Goal: Information Seeking & Learning: Learn about a topic

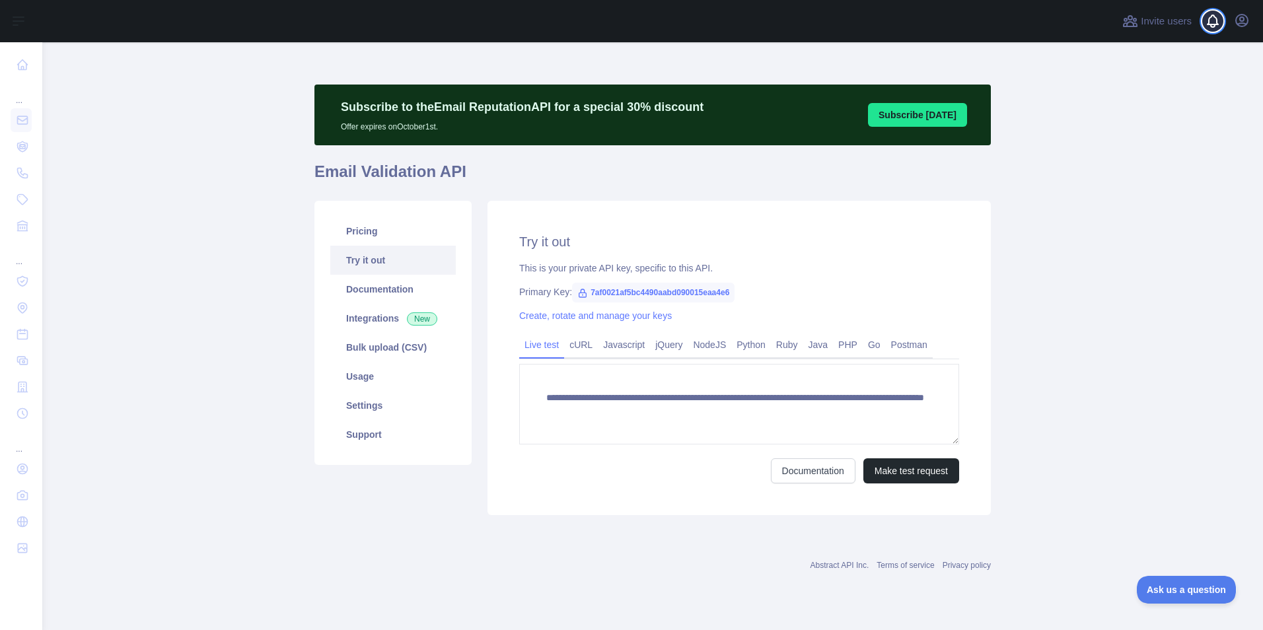
click at [1218, 25] on span at bounding box center [1218, 21] width 26 height 42
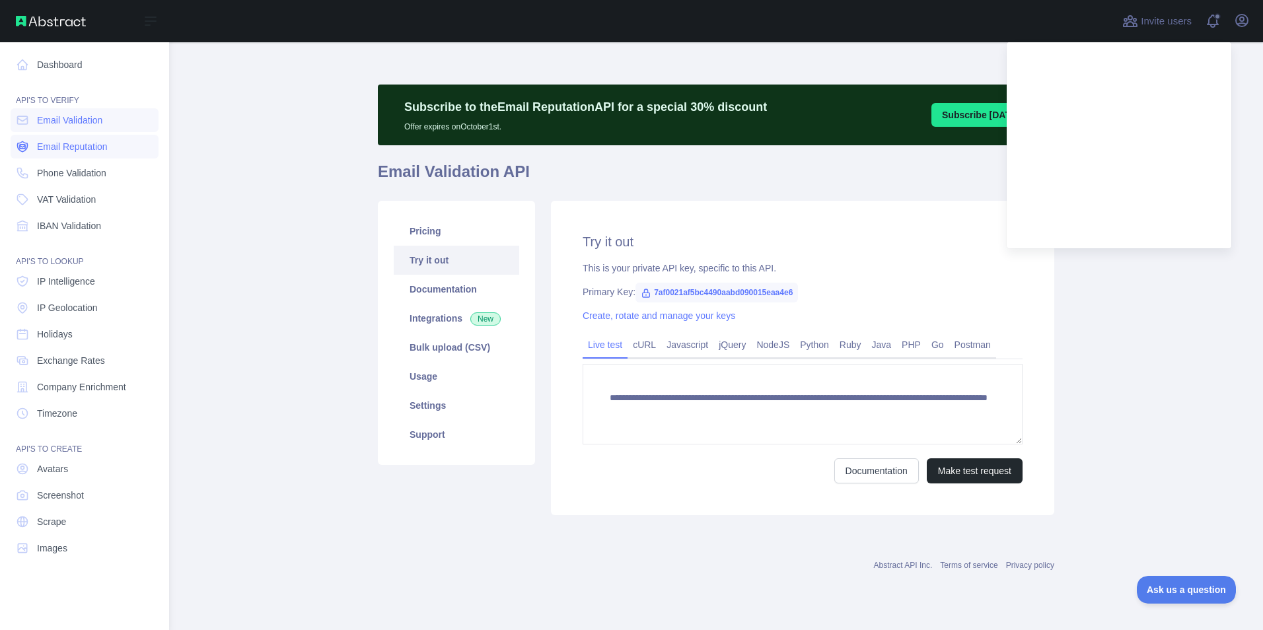
click at [82, 145] on span "Email Reputation" at bounding box center [72, 146] width 71 height 13
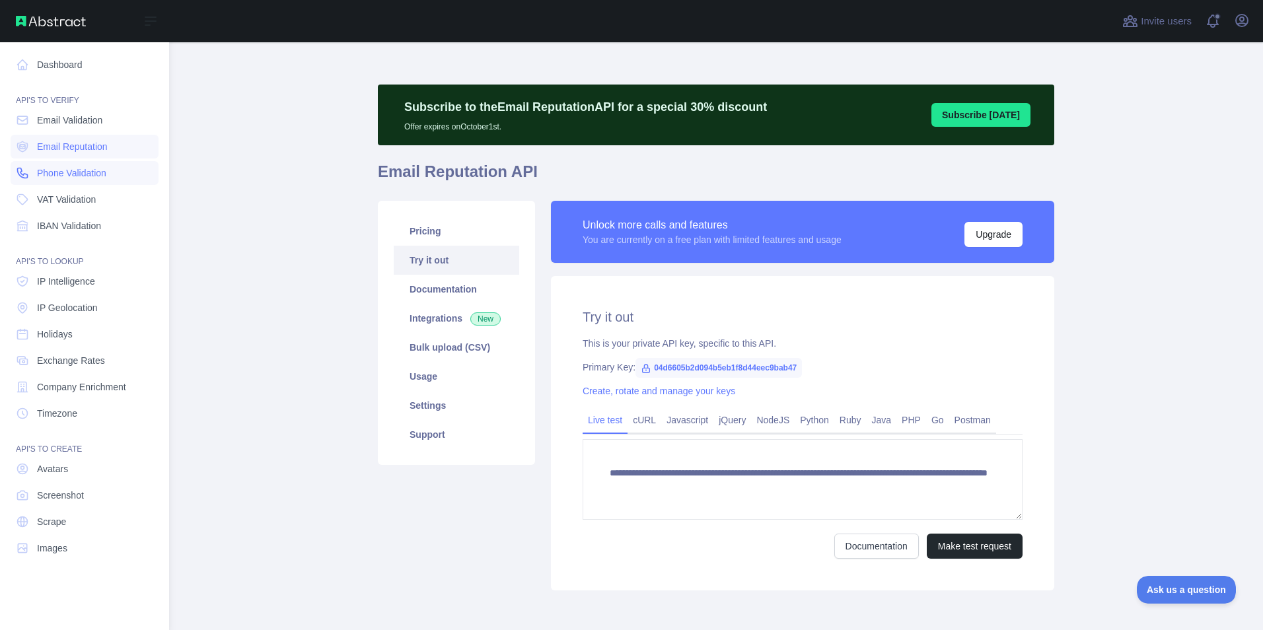
click at [77, 170] on span "Phone Validation" at bounding box center [71, 172] width 69 height 13
click at [71, 202] on span "VAT Validation" at bounding box center [66, 199] width 59 height 13
click at [69, 220] on span "IBAN Validation" at bounding box center [69, 225] width 64 height 13
click at [66, 284] on span "IP Intelligence" at bounding box center [66, 281] width 58 height 13
click at [65, 305] on span "IP Geolocation" at bounding box center [67, 307] width 61 height 13
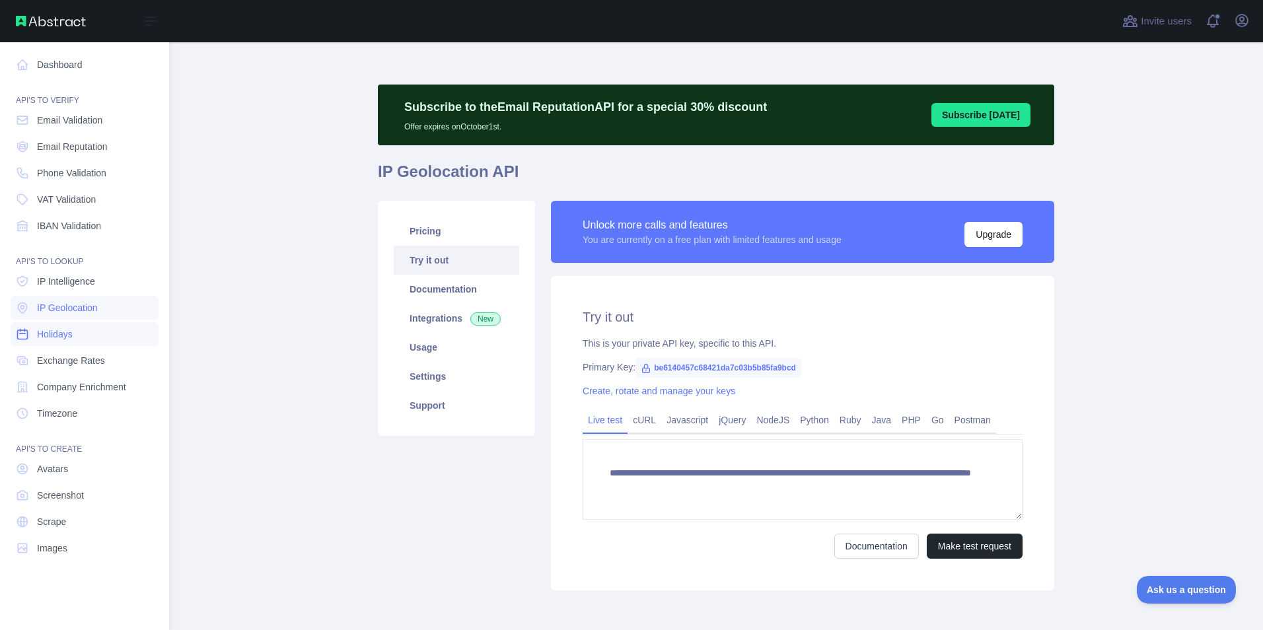
click at [65, 334] on span "Holidays" at bounding box center [55, 334] width 36 height 13
click at [65, 361] on span "Exchange Rates" at bounding box center [71, 360] width 68 height 13
click at [63, 470] on span "Avatars" at bounding box center [52, 468] width 31 height 13
click at [60, 495] on span "Screenshot" at bounding box center [60, 495] width 47 height 13
click at [51, 514] on link "Scrape" at bounding box center [85, 522] width 148 height 24
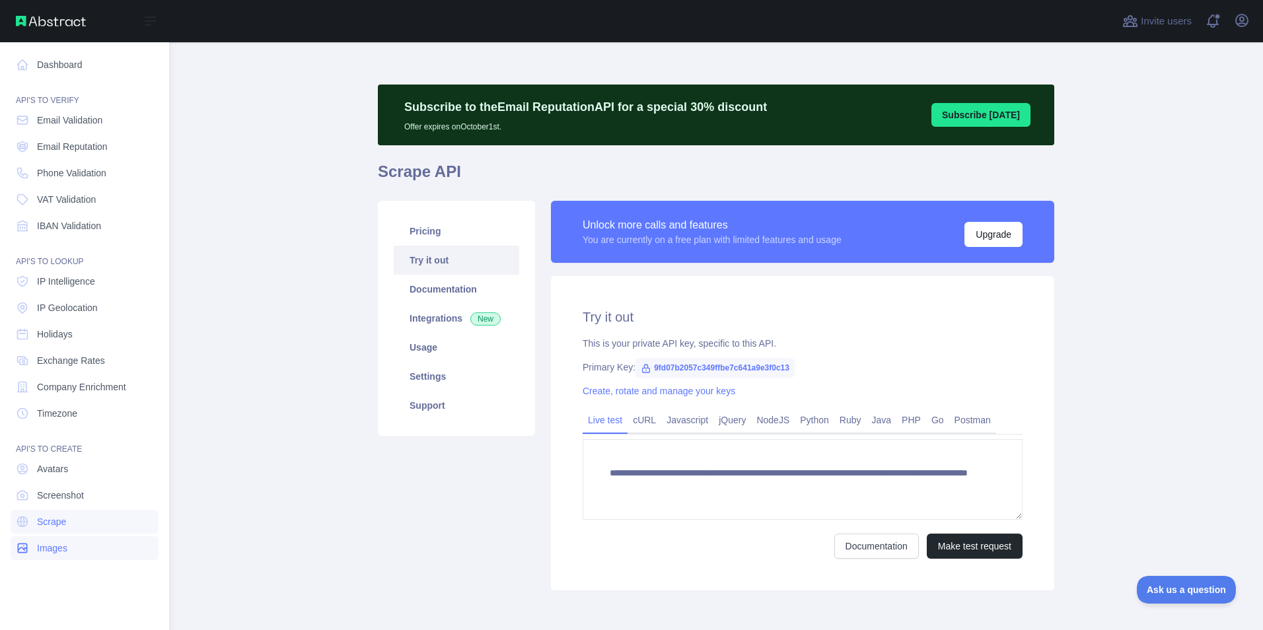
click at [49, 545] on span "Images" at bounding box center [52, 548] width 30 height 13
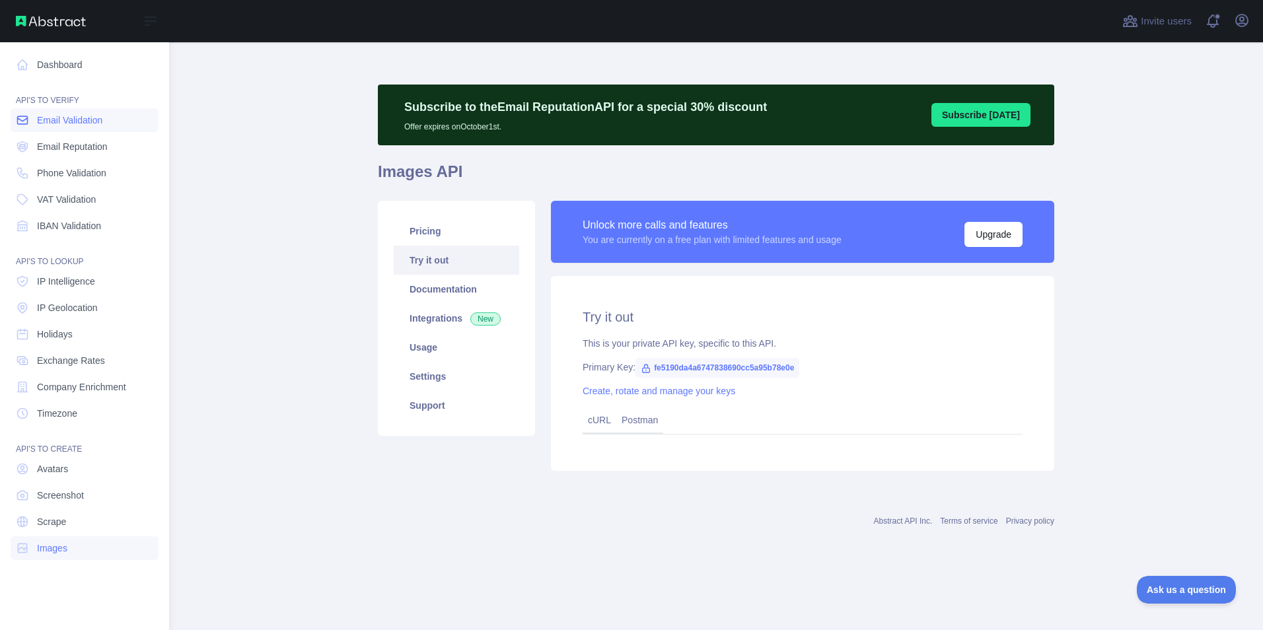
click at [78, 125] on span "Email Validation" at bounding box center [69, 120] width 65 height 13
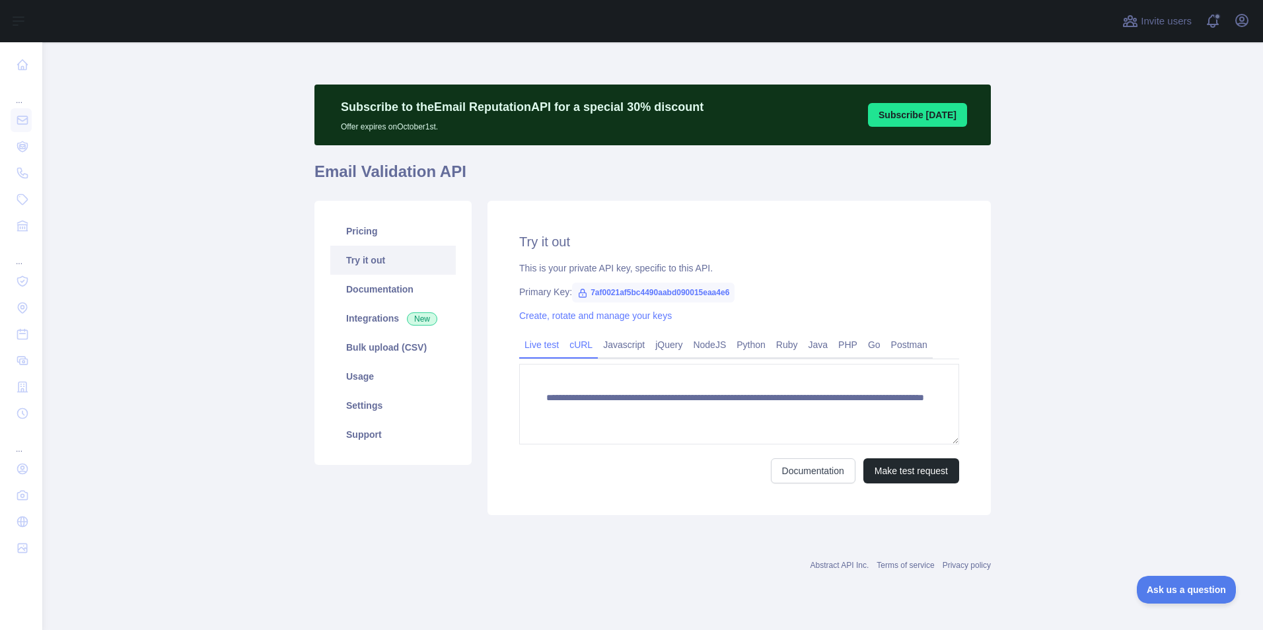
click at [576, 355] on link "cURL" at bounding box center [581, 344] width 34 height 21
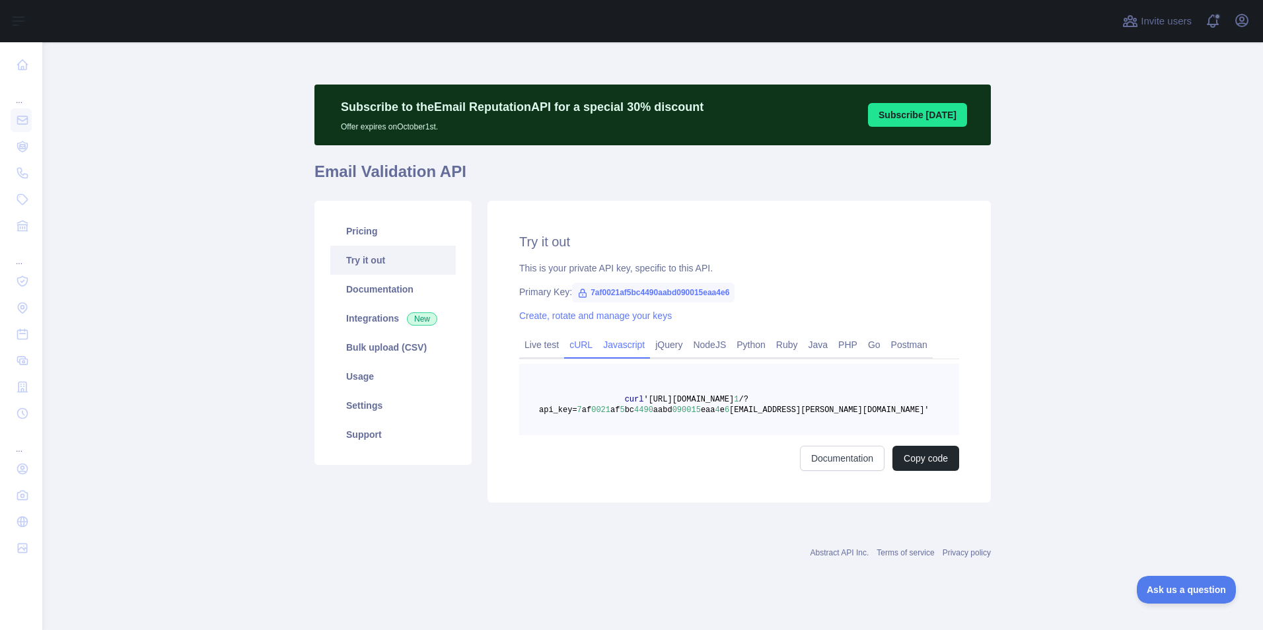
click at [611, 352] on link "Javascript" at bounding box center [624, 344] width 52 height 21
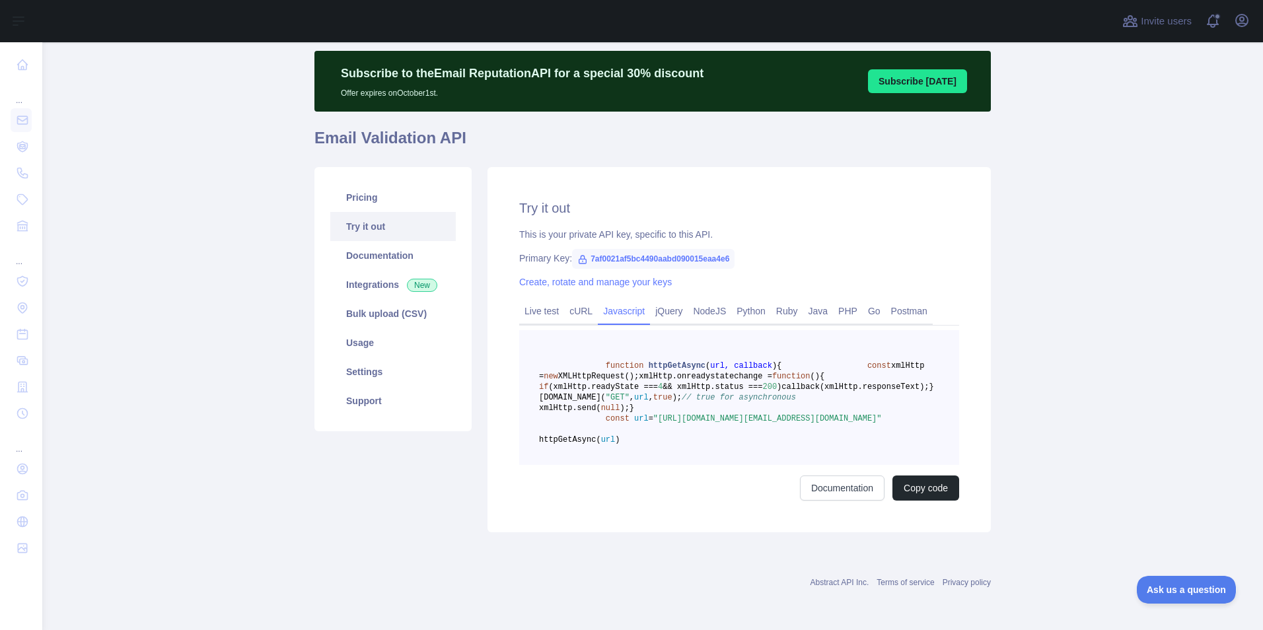
scroll to position [97, 0]
click at [545, 300] on link "Live test" at bounding box center [541, 310] width 45 height 21
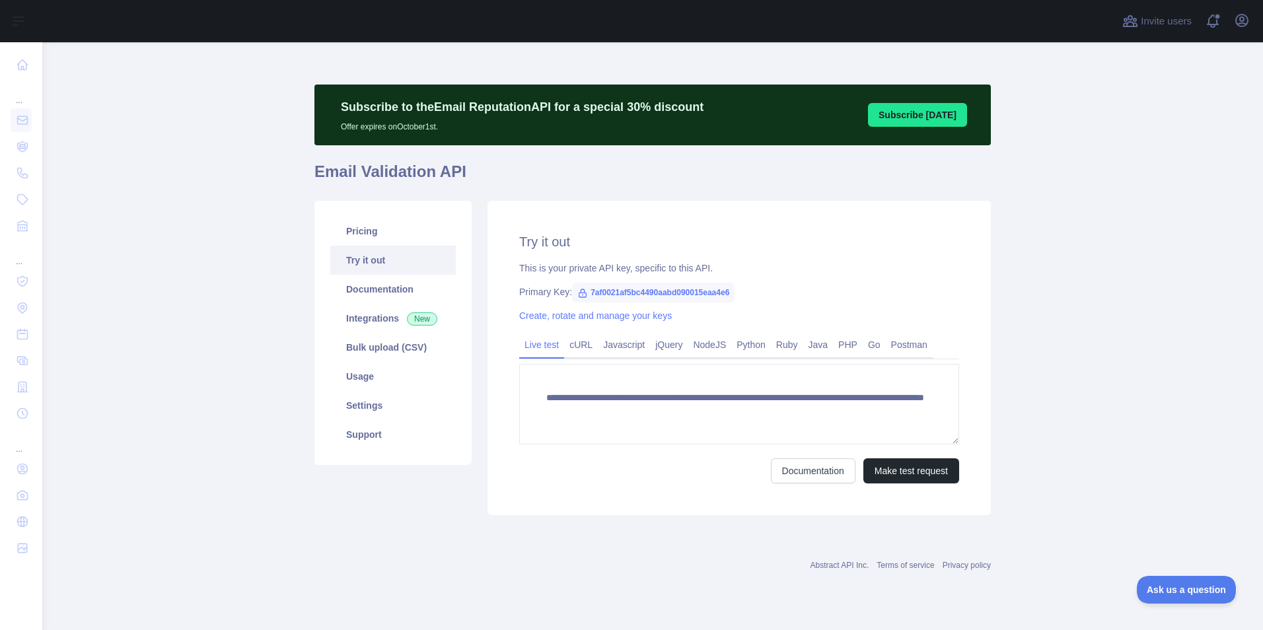
scroll to position [0, 0]
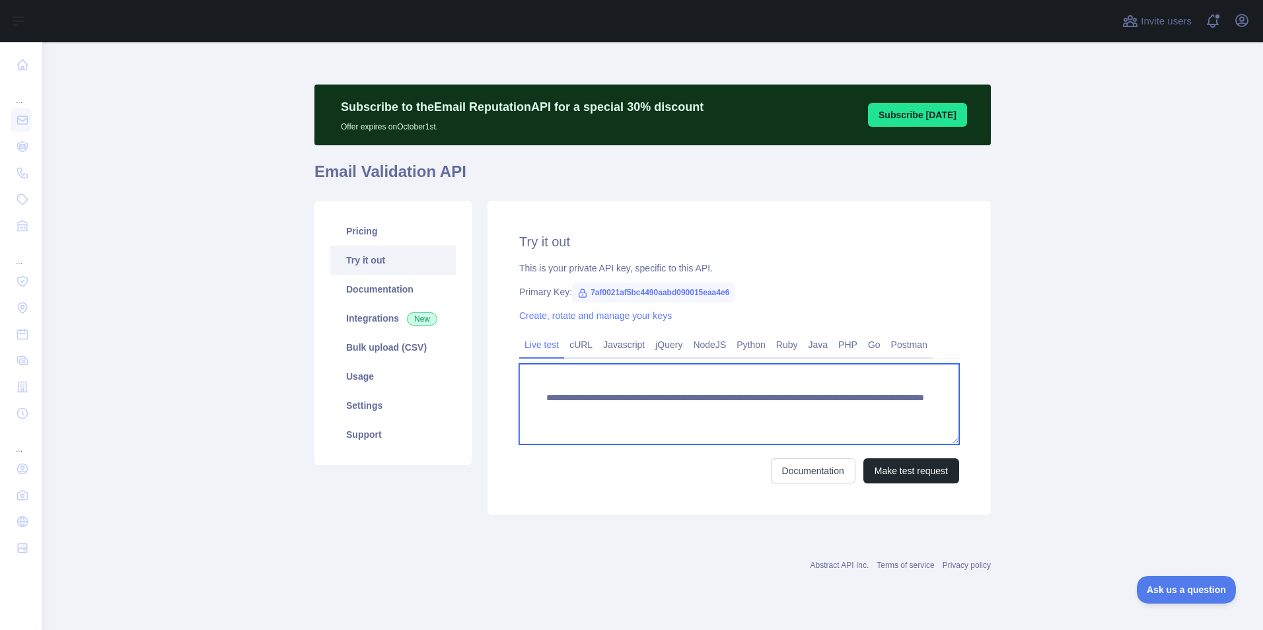
drag, startPoint x: 545, startPoint y: 393, endPoint x: 907, endPoint y: 434, distance: 364.2
click at [907, 434] on textarea "**********" at bounding box center [739, 404] width 440 height 81
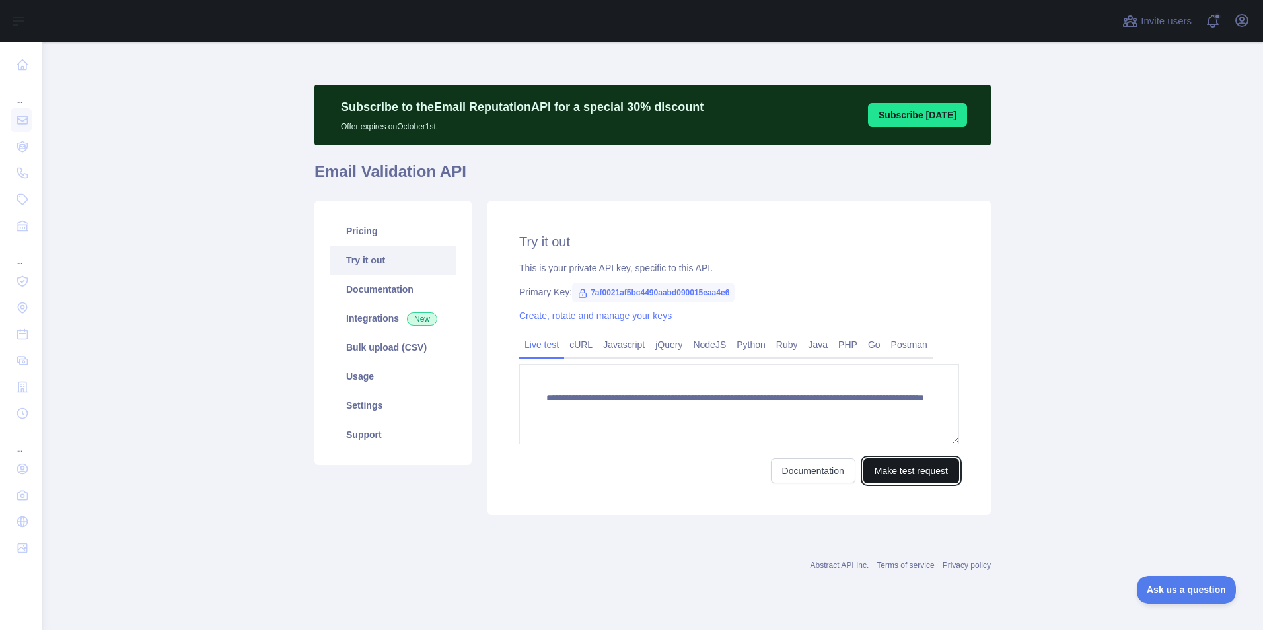
click at [900, 473] on button "Make test request" at bounding box center [911, 470] width 96 height 25
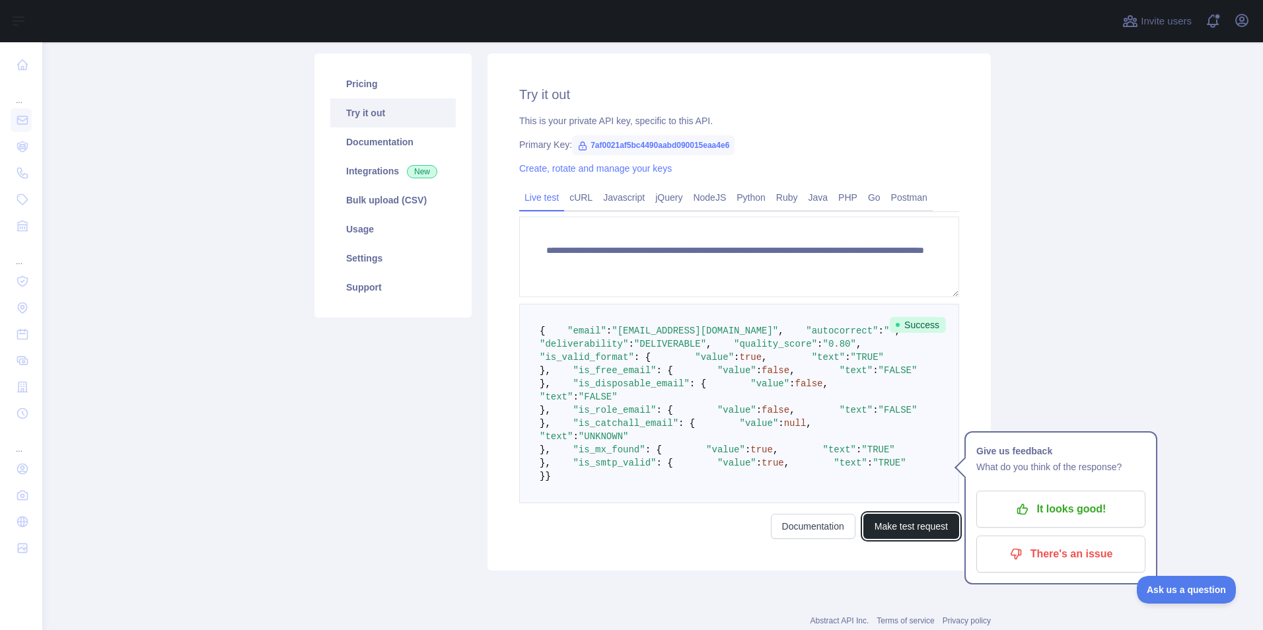
scroll to position [147, 0]
click at [726, 337] on span ""[EMAIL_ADDRESS][DOMAIN_NAME]"" at bounding box center [695, 331] width 166 height 11
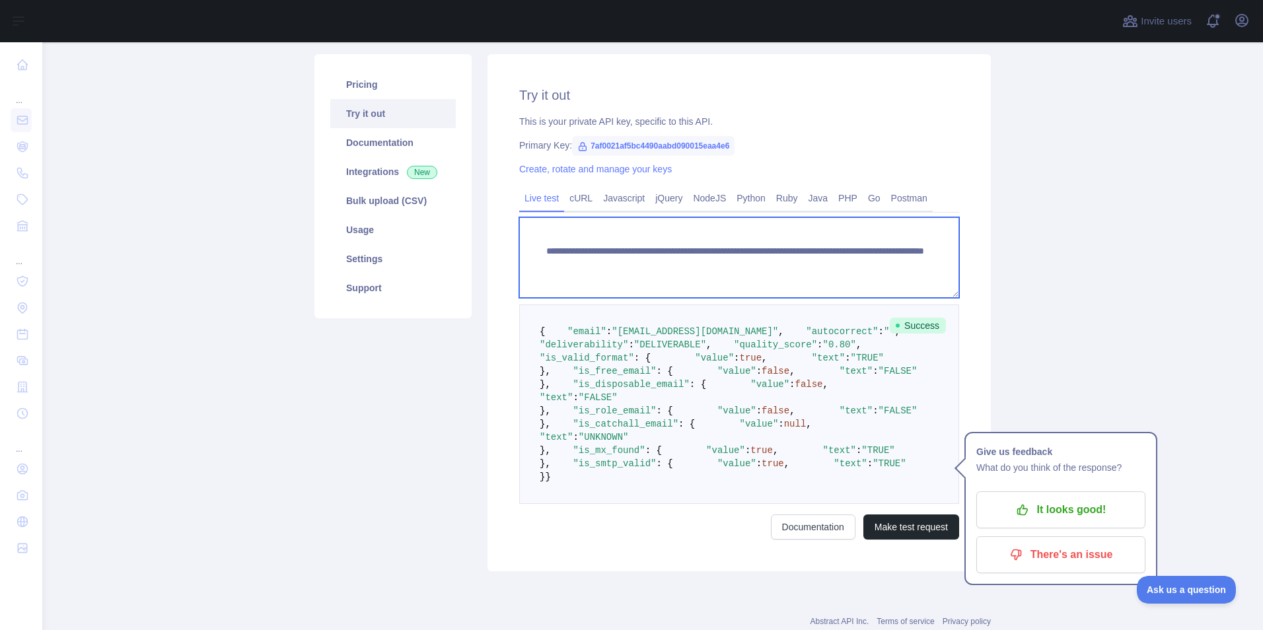
click at [684, 260] on textarea "**********" at bounding box center [739, 257] width 440 height 81
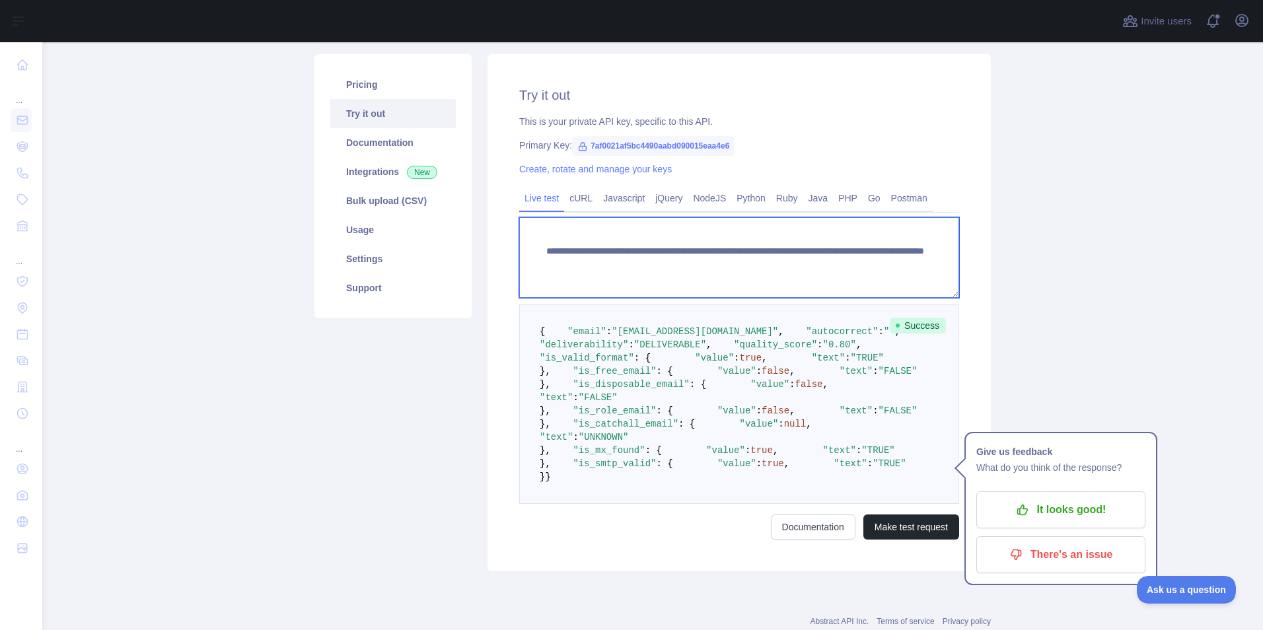
click at [684, 260] on textarea "**********" at bounding box center [739, 257] width 440 height 81
click at [719, 242] on textarea "**********" at bounding box center [739, 257] width 440 height 81
click at [794, 269] on textarea "**********" at bounding box center [739, 257] width 440 height 81
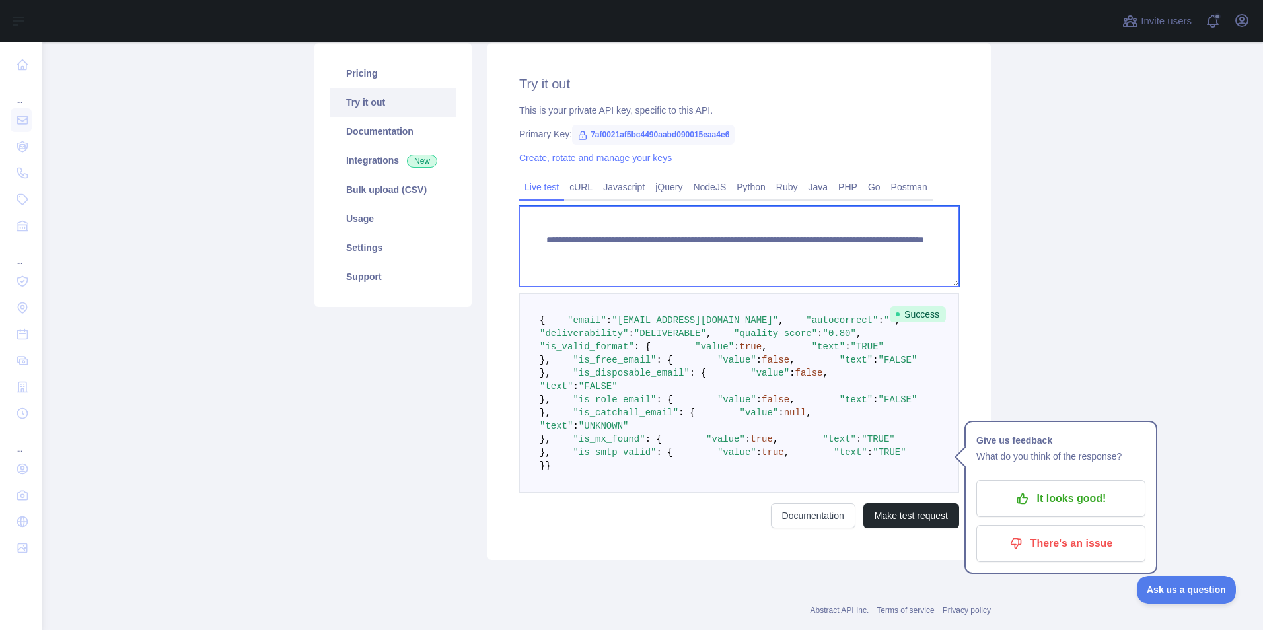
scroll to position [157, 0]
click at [883, 262] on textarea "**********" at bounding box center [739, 247] width 440 height 81
click at [776, 259] on textarea "**********" at bounding box center [739, 247] width 440 height 81
paste textarea "**********"
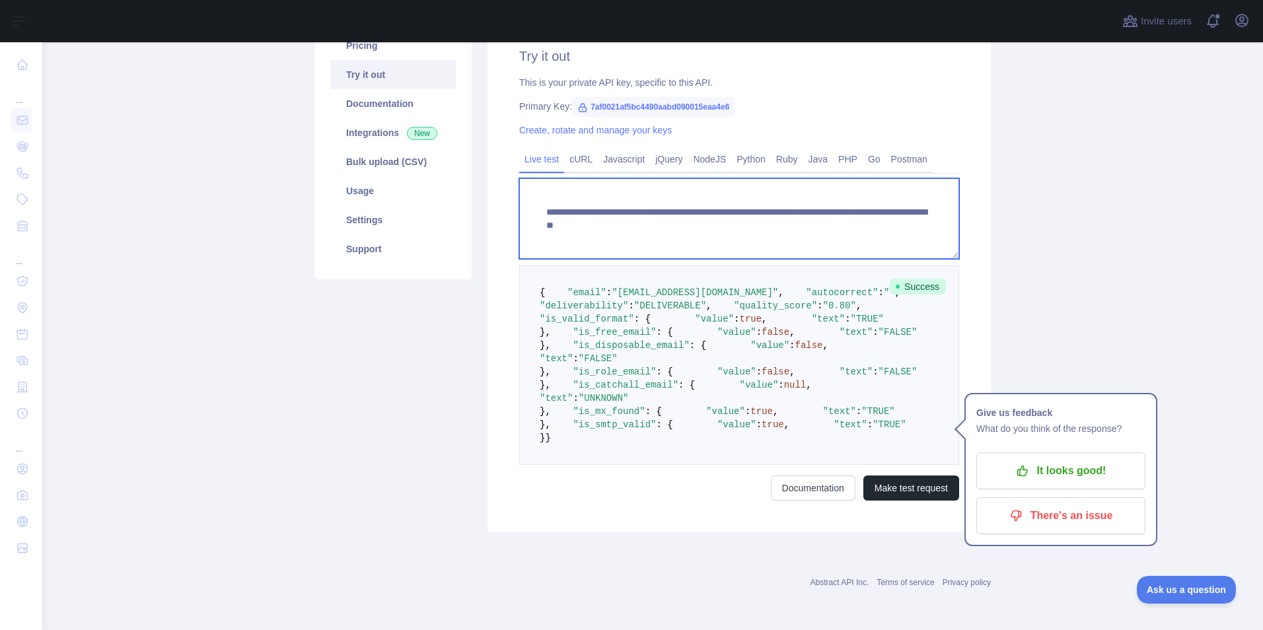
scroll to position [476, 0]
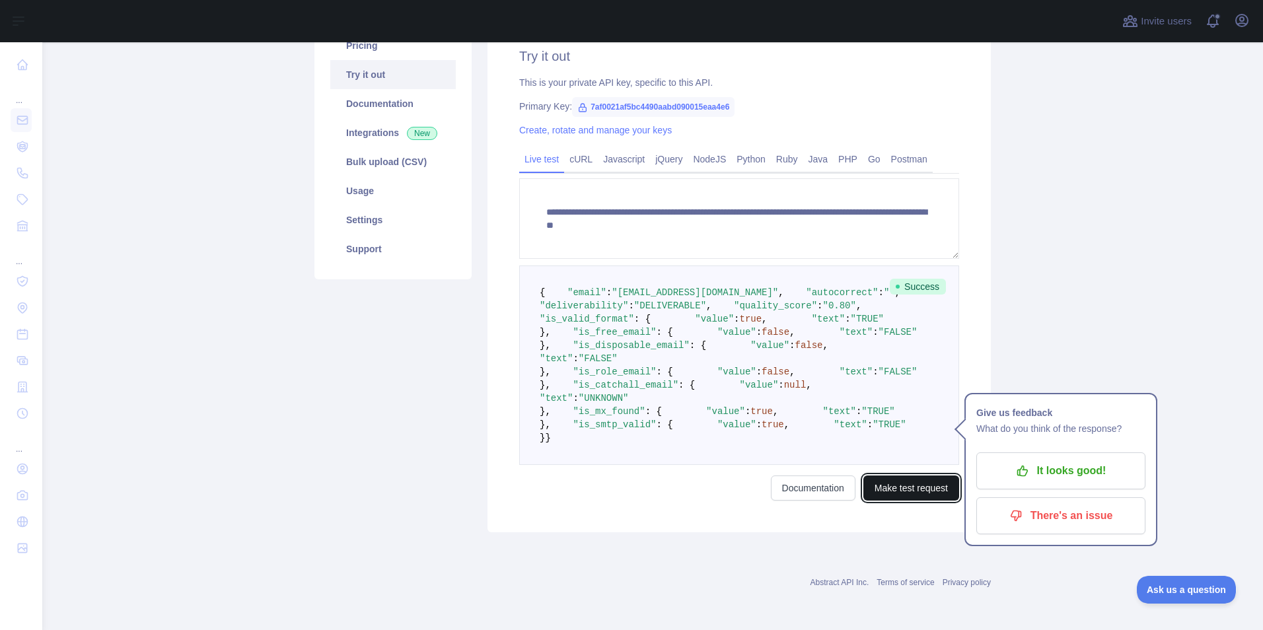
click at [884, 494] on button "Make test request" at bounding box center [911, 487] width 96 height 25
click at [851, 314] on span ""TRUE"" at bounding box center [867, 319] width 33 height 11
click at [878, 337] on span ""FALSE"" at bounding box center [897, 332] width 39 height 11
click at [795, 351] on span "false" at bounding box center [809, 345] width 28 height 11
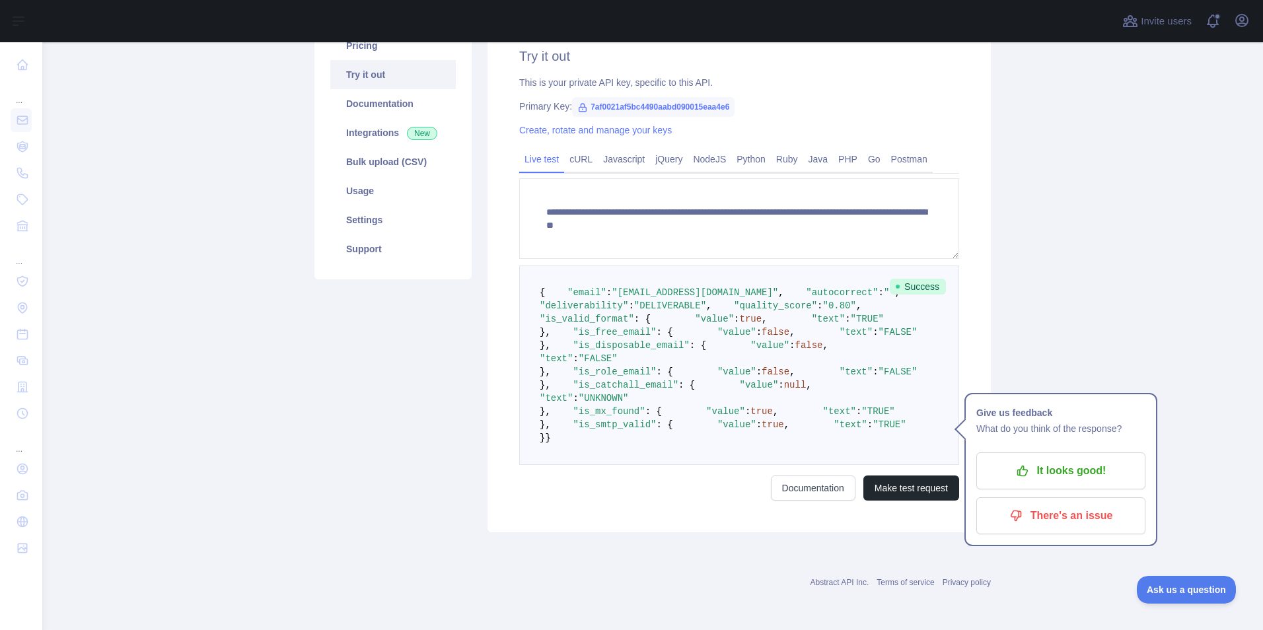
click at [761, 377] on span "false" at bounding box center [775, 372] width 28 height 11
click at [625, 465] on pre "{ "email" : "[EMAIL_ADDRESS][DOMAIN_NAME]" , "autocorrect" : "" , "deliverabili…" at bounding box center [739, 364] width 440 height 199
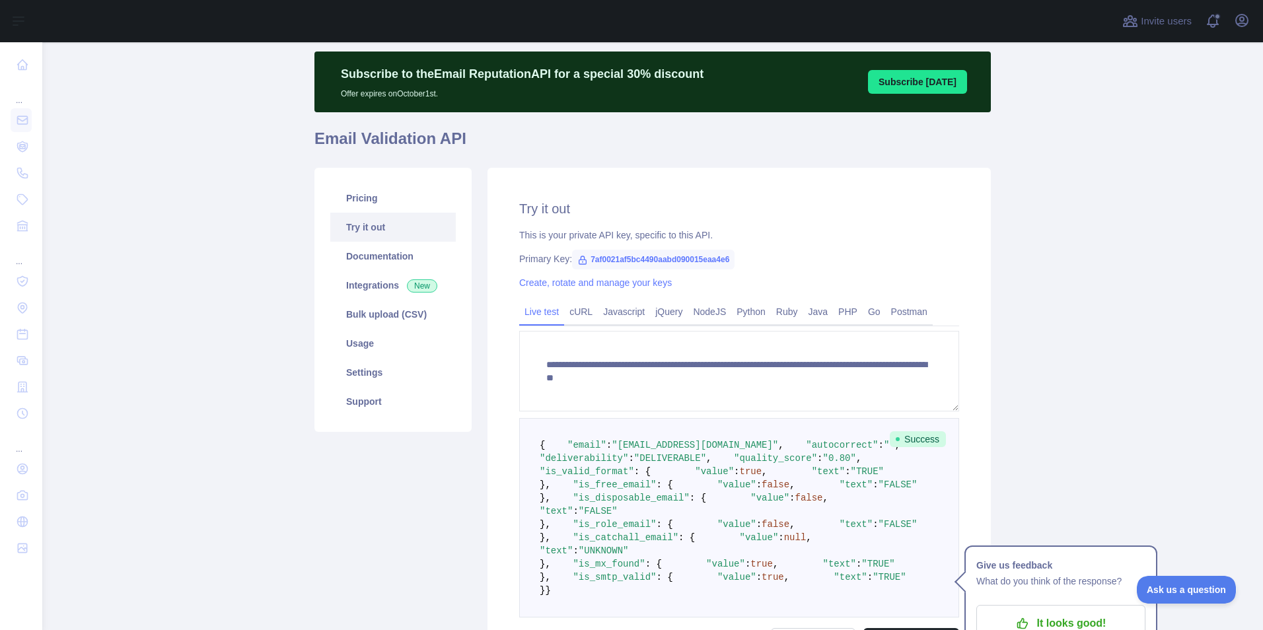
scroll to position [0, 0]
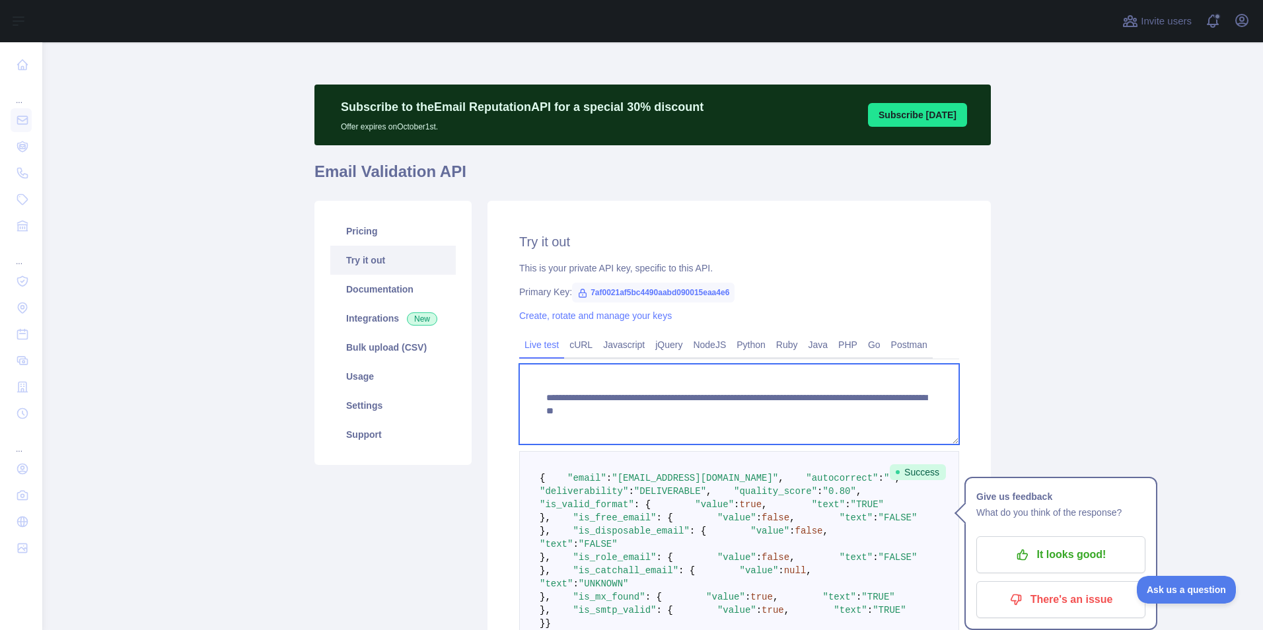
click at [807, 411] on textarea "**********" at bounding box center [739, 404] width 440 height 81
click at [865, 413] on textarea "**********" at bounding box center [739, 404] width 440 height 81
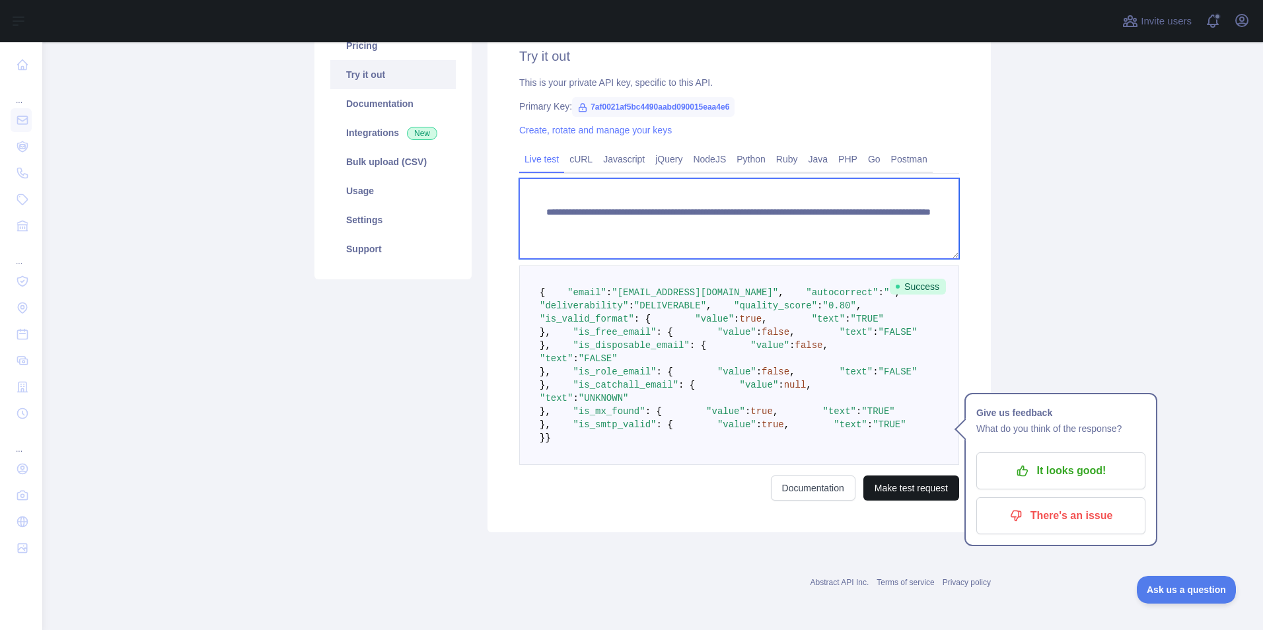
type textarea "**********"
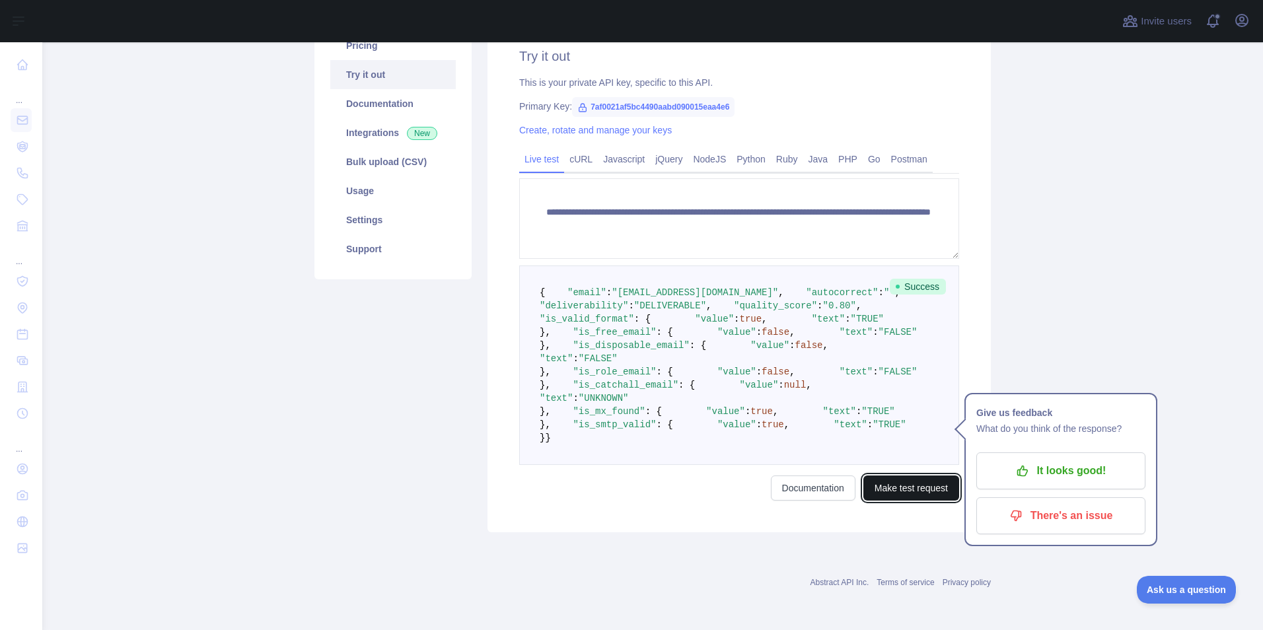
click at [873, 493] on button "Make test request" at bounding box center [911, 487] width 96 height 25
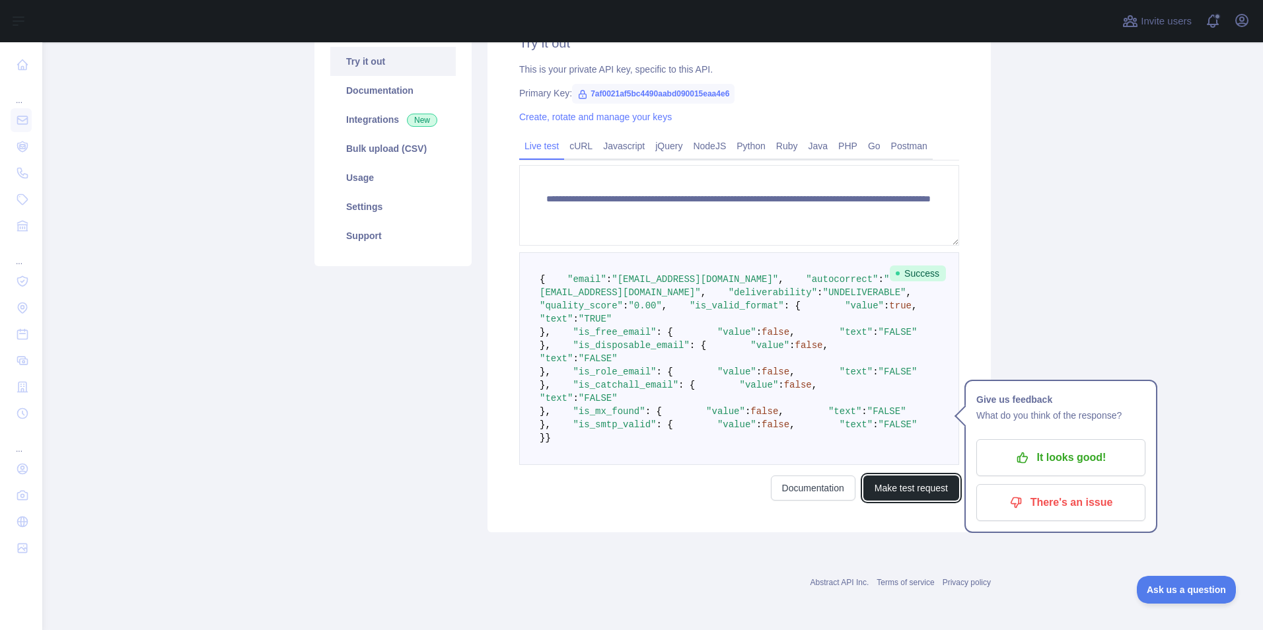
scroll to position [476, 0]
click at [793, 489] on link "Documentation" at bounding box center [813, 487] width 85 height 25
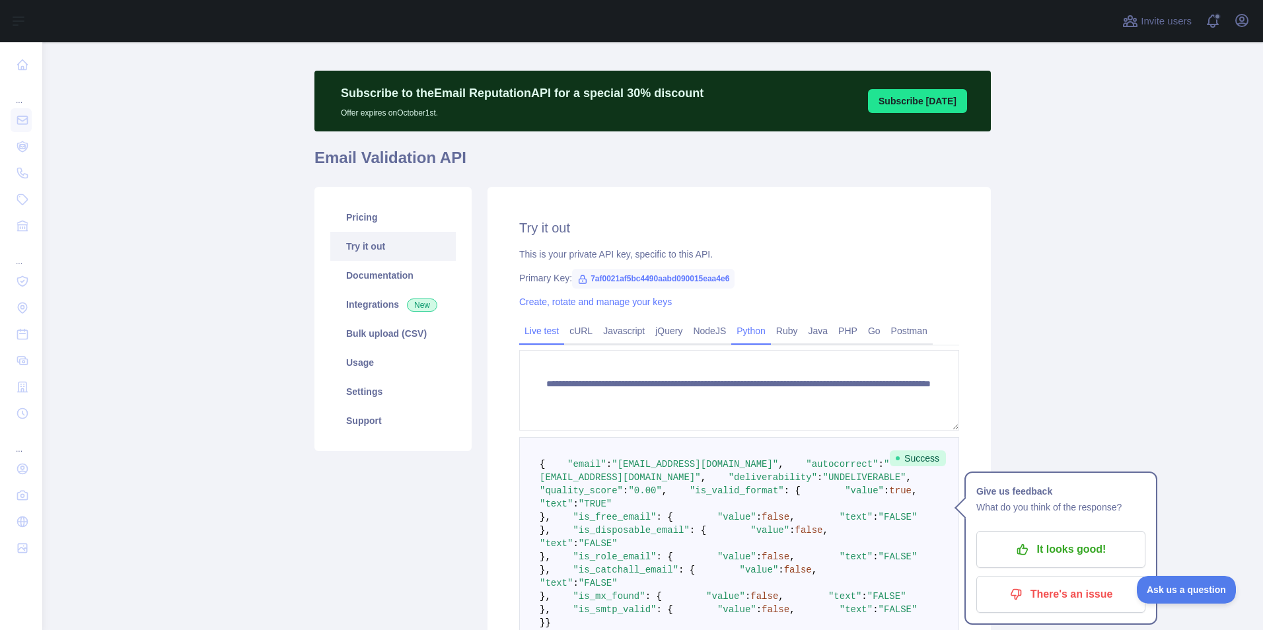
scroll to position [0, 0]
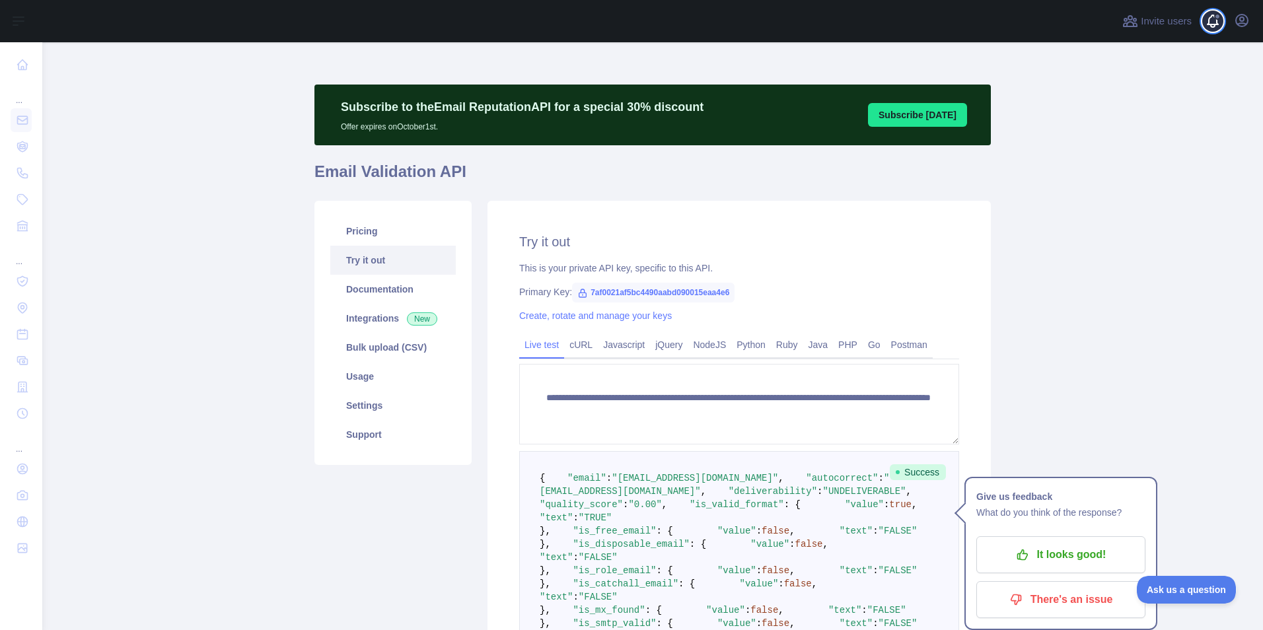
click at [1220, 22] on span at bounding box center [1218, 21] width 26 height 42
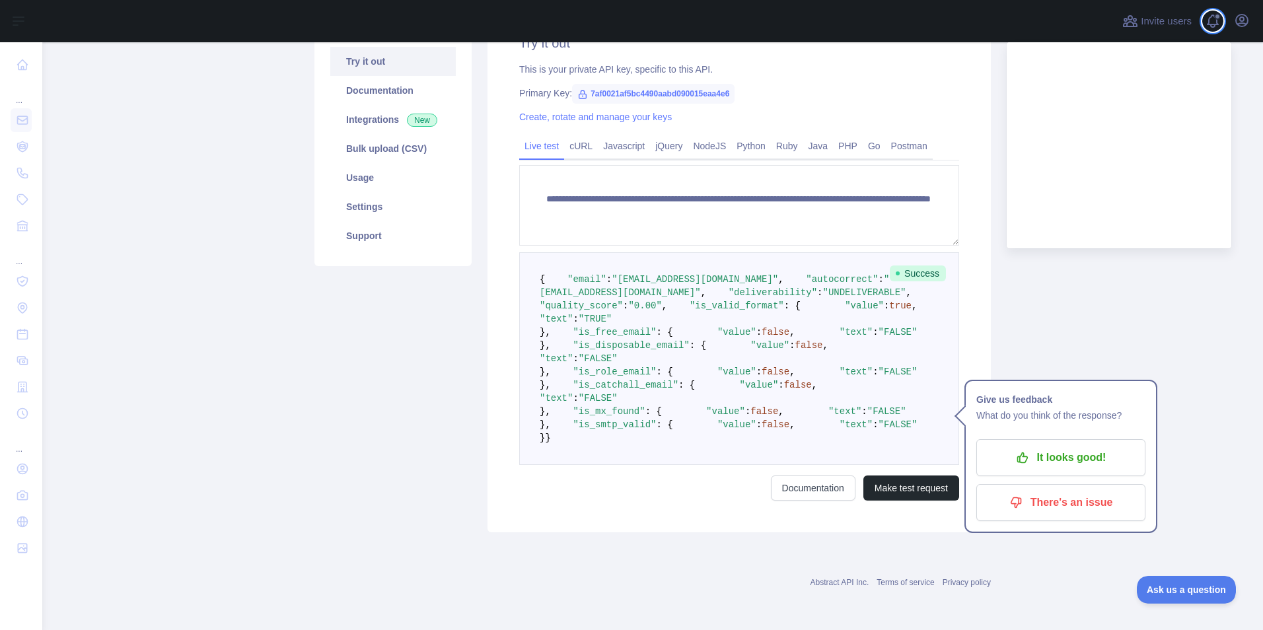
scroll to position [330, 0]
drag, startPoint x: 556, startPoint y: 173, endPoint x: 573, endPoint y: 172, distance: 17.2
click at [806, 274] on span ""autocorrect"" at bounding box center [842, 279] width 72 height 11
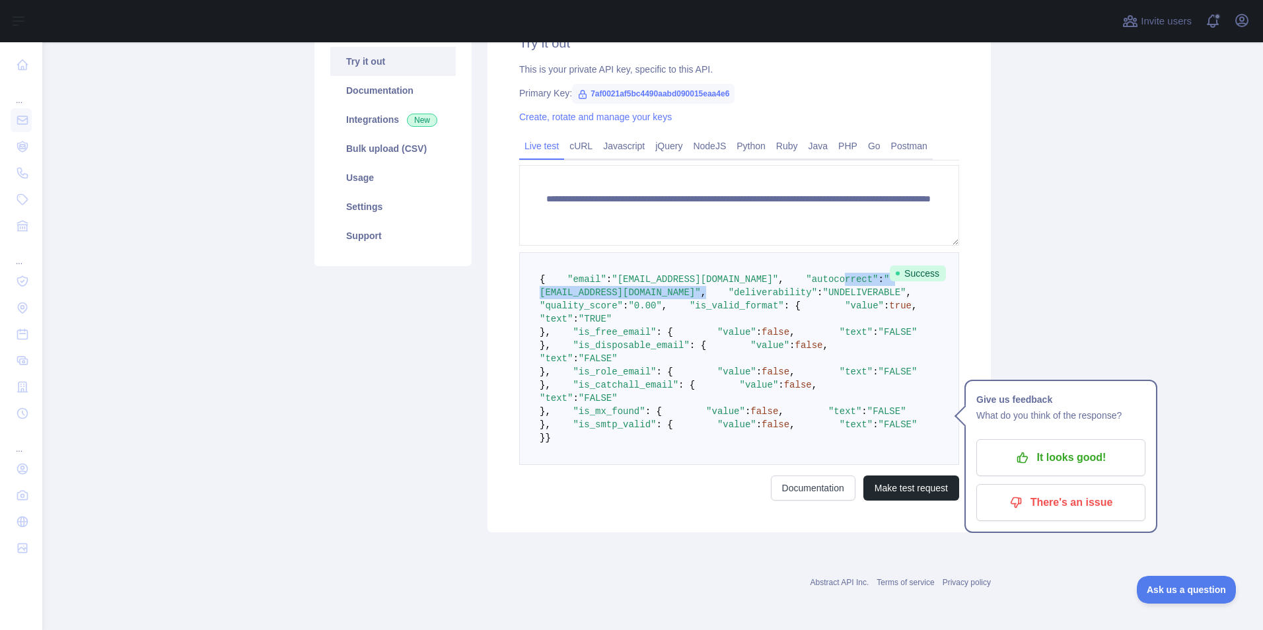
drag, startPoint x: 592, startPoint y: 172, endPoint x: 771, endPoint y: 172, distance: 179.0
click at [771, 252] on pre "{ "email" : "[EMAIL_ADDRESS][DOMAIN_NAME]" , "autocorrect" : "[EMAIL_ADDRESS][D…" at bounding box center [739, 358] width 440 height 213
drag, startPoint x: 705, startPoint y: 190, endPoint x: 528, endPoint y: 192, distance: 177.7
click at [528, 252] on pre "{ "email" : "[EMAIL_ADDRESS][DOMAIN_NAME]" , "autocorrect" : "[EMAIL_ADDRESS][D…" at bounding box center [739, 358] width 440 height 213
click at [566, 287] on span ""quality_score" : "0.00" ," at bounding box center [737, 299] width 394 height 24
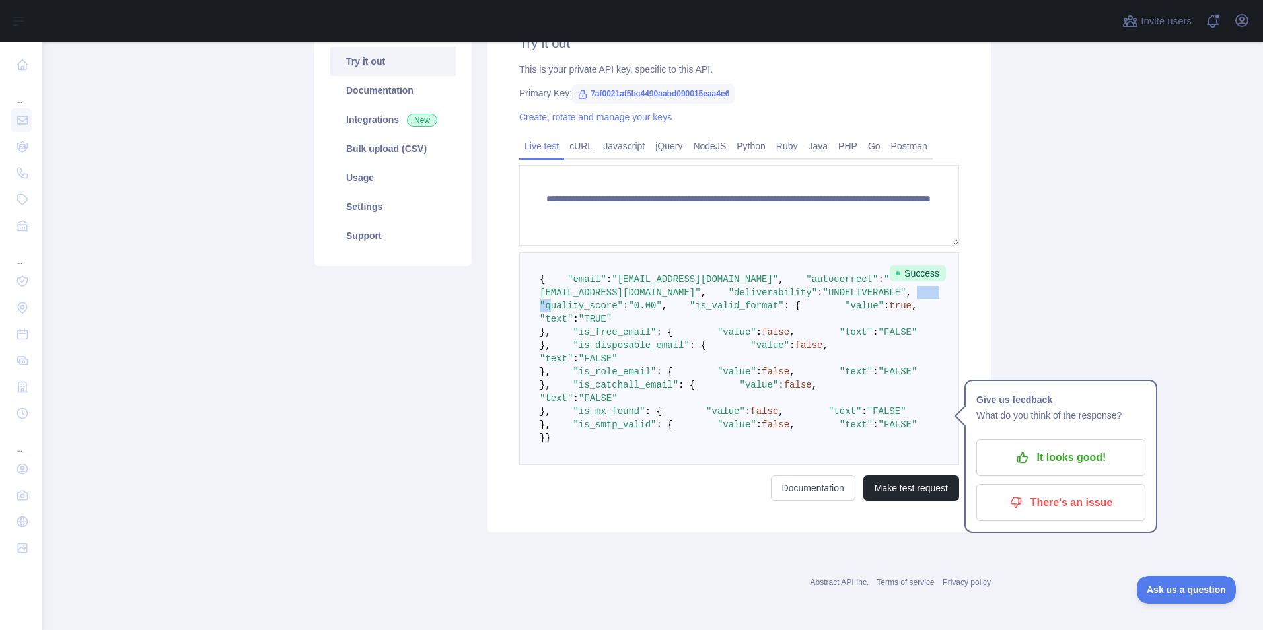
click at [623, 300] on span ""quality_score"" at bounding box center [581, 305] width 83 height 11
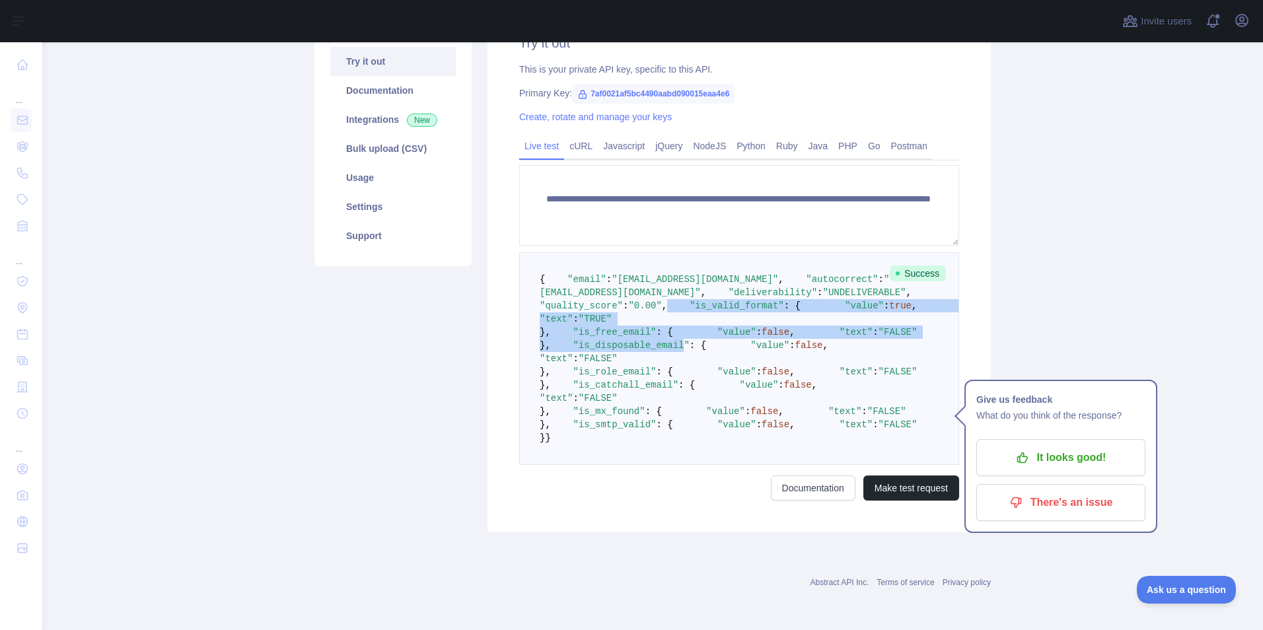
drag, startPoint x: 713, startPoint y: 201, endPoint x: 654, endPoint y: 330, distance: 141.6
click at [656, 328] on pre "{ "email" : "[EMAIL_ADDRESS][DOMAIN_NAME]" , "autocorrect" : "[EMAIL_ADDRESS][D…" at bounding box center [739, 358] width 440 height 213
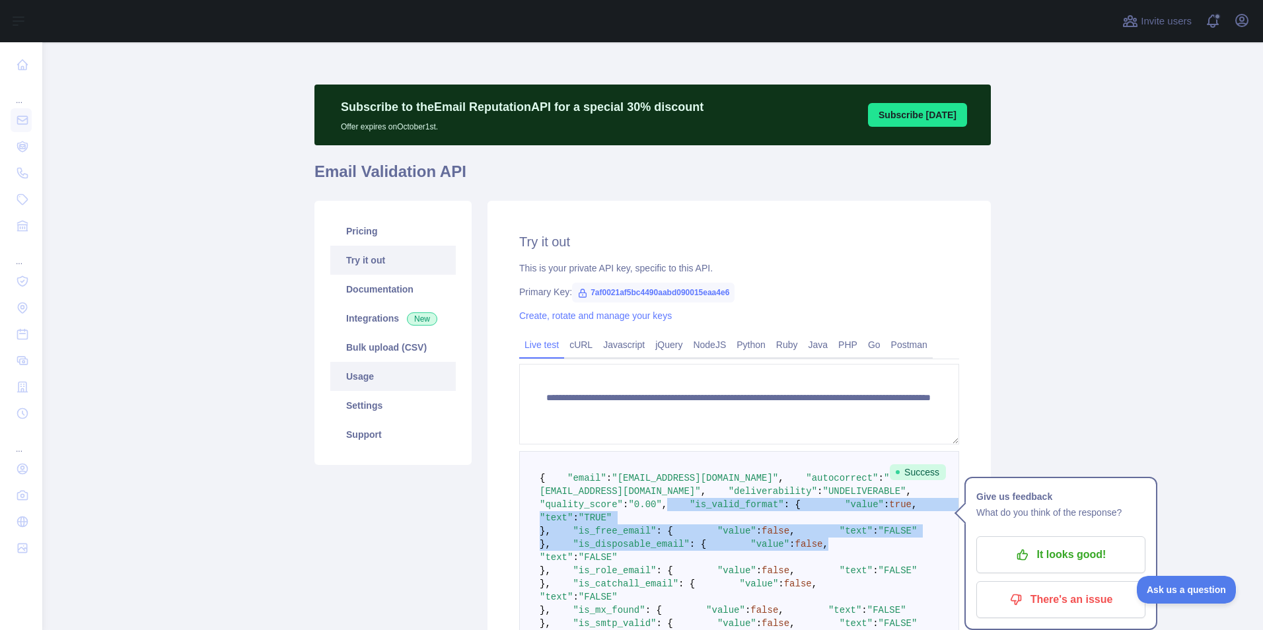
click at [378, 386] on link "Usage" at bounding box center [392, 376] width 125 height 29
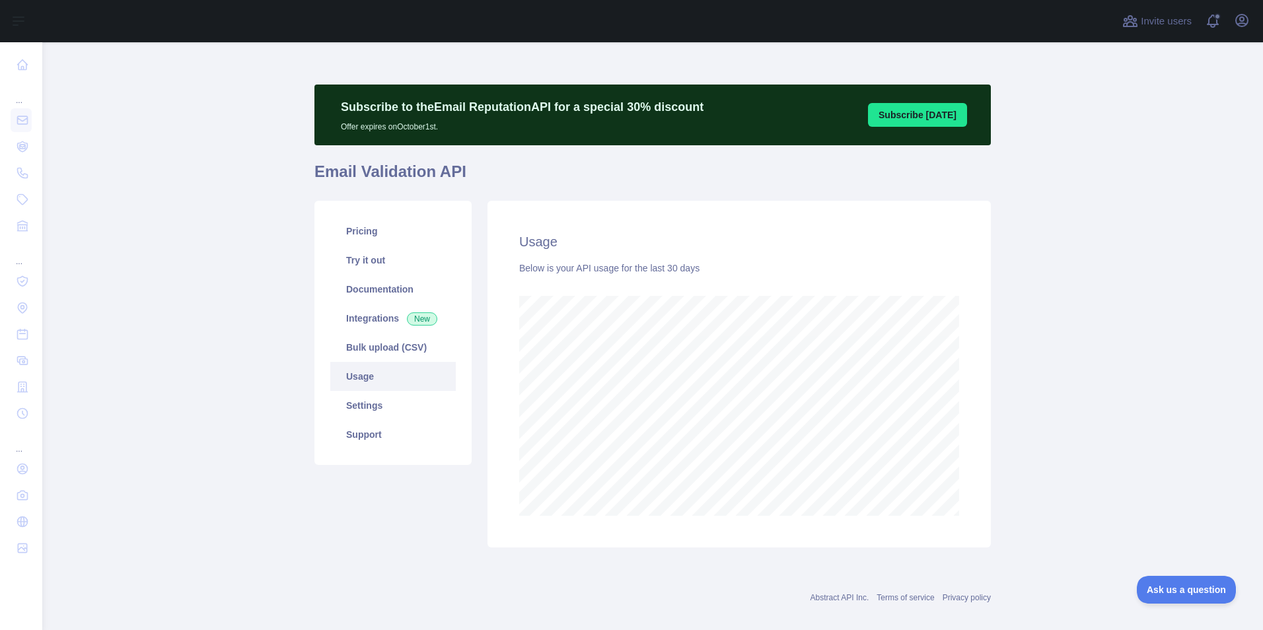
scroll to position [588, 1210]
click at [353, 413] on link "Settings" at bounding box center [392, 405] width 125 height 29
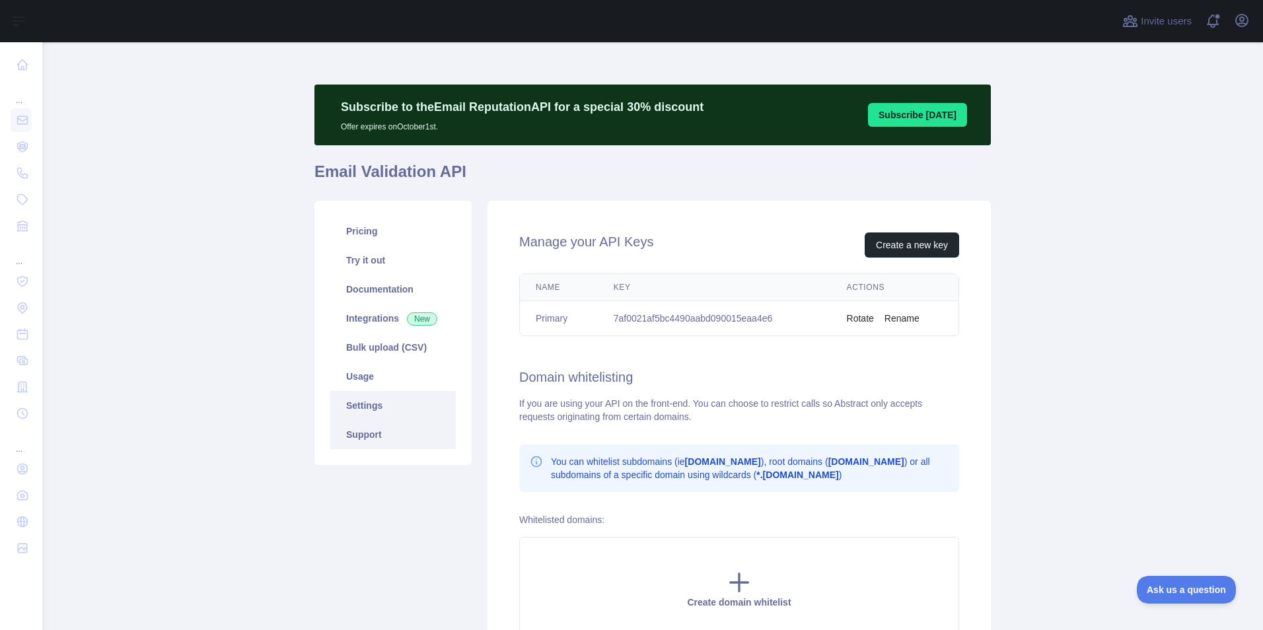
click at [351, 429] on link "Support" at bounding box center [392, 434] width 125 height 29
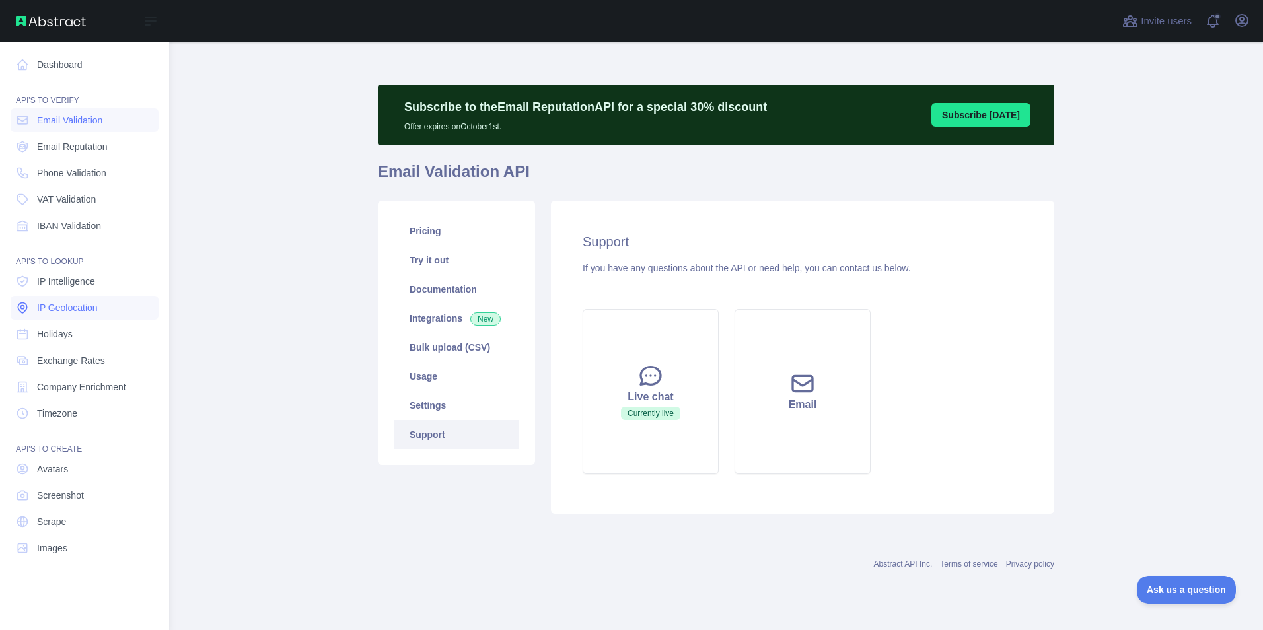
click at [60, 310] on span "IP Geolocation" at bounding box center [67, 307] width 61 height 13
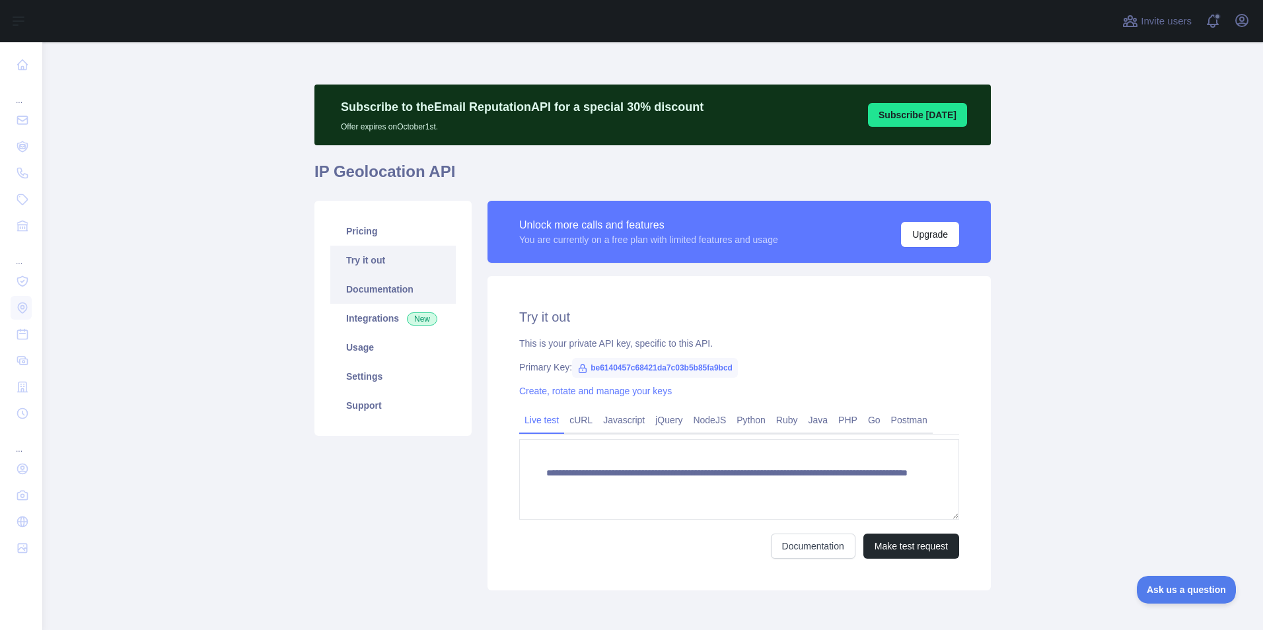
click at [394, 296] on link "Documentation" at bounding box center [392, 289] width 125 height 29
click at [730, 365] on span "be6140457c68421da7c03b5b85fa9bcd" at bounding box center [655, 368] width 166 height 20
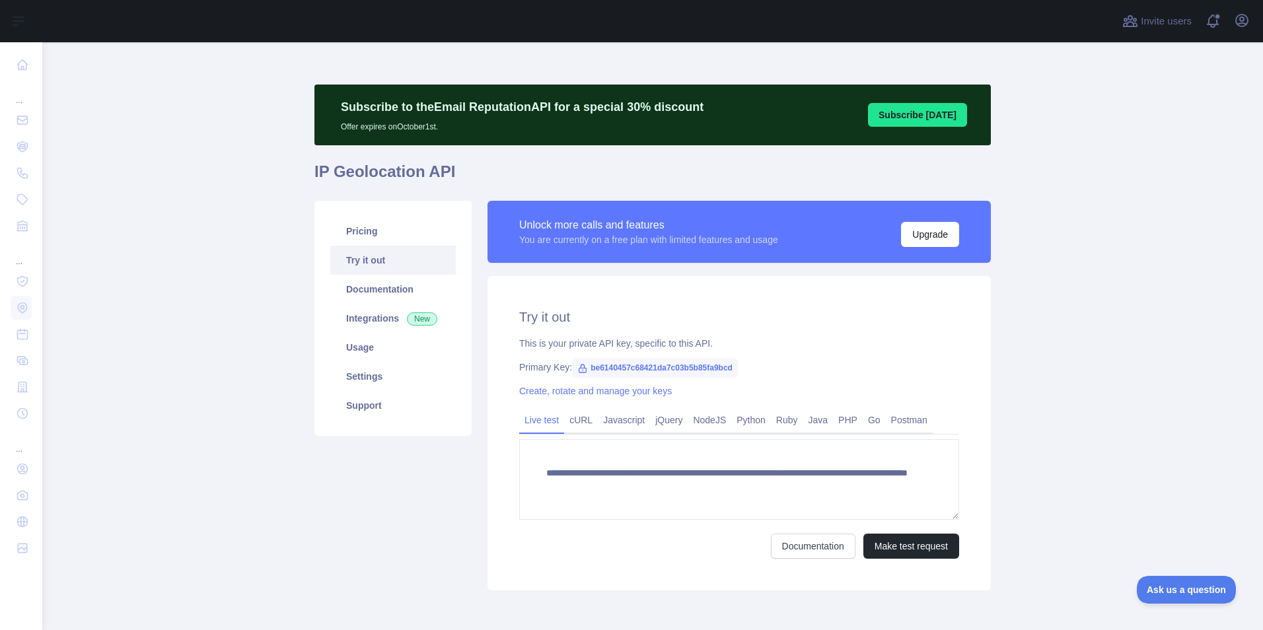
click at [685, 365] on span "be6140457c68421da7c03b5b85fa9bcd" at bounding box center [655, 368] width 166 height 20
copy span "be6140457c68421da7c03b5b85fa9bcd"
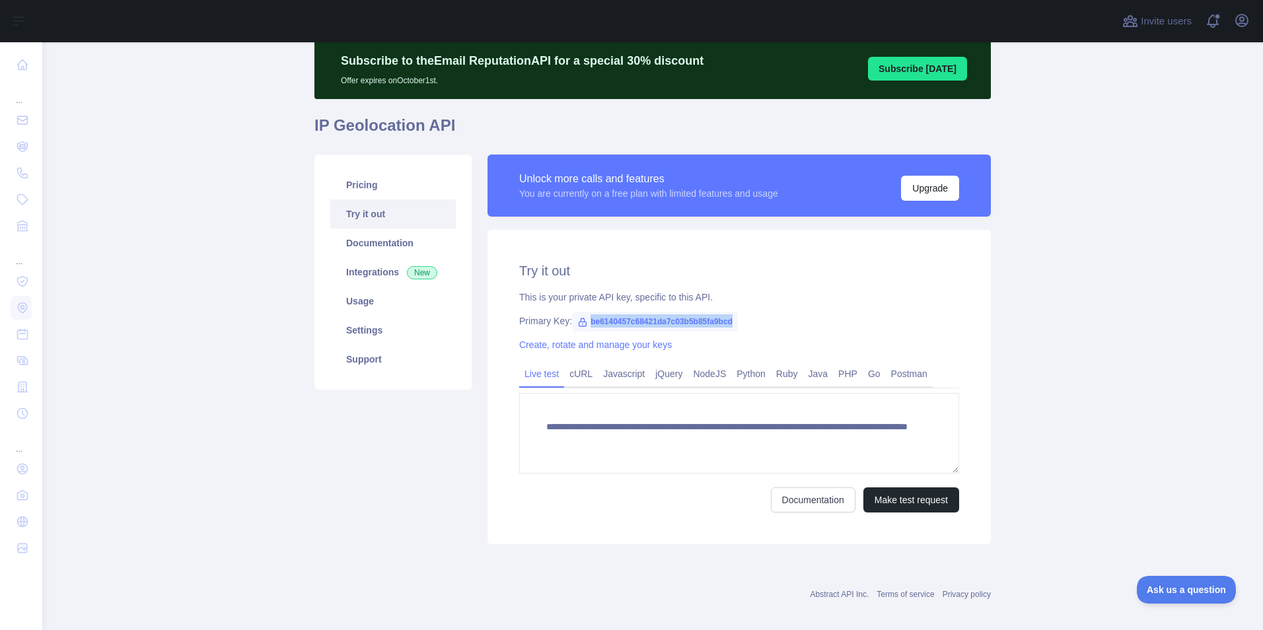
scroll to position [58, 0]
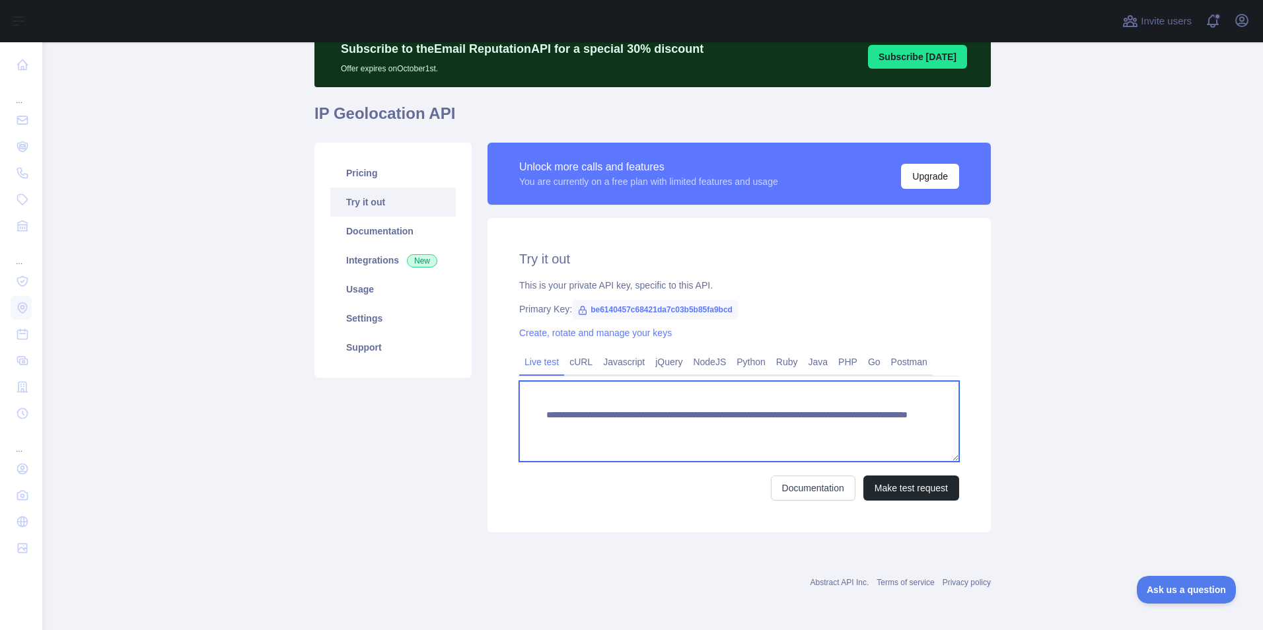
click at [818, 425] on textarea "**********" at bounding box center [739, 421] width 440 height 81
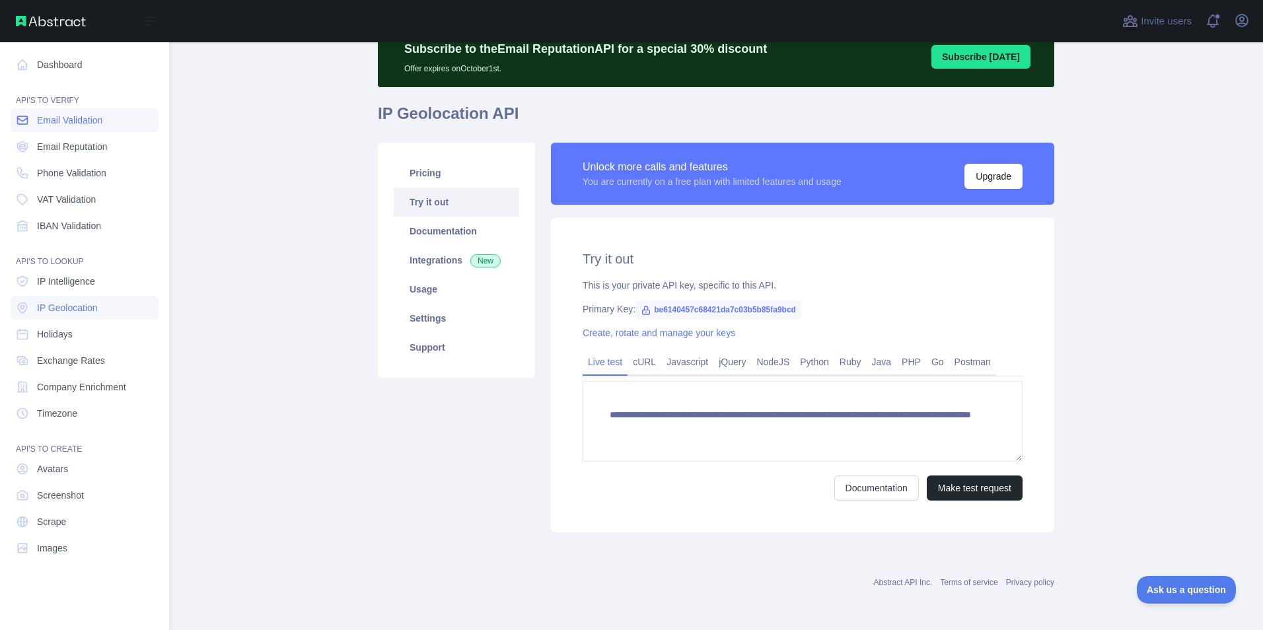
click at [92, 125] on span "Email Validation" at bounding box center [69, 120] width 65 height 13
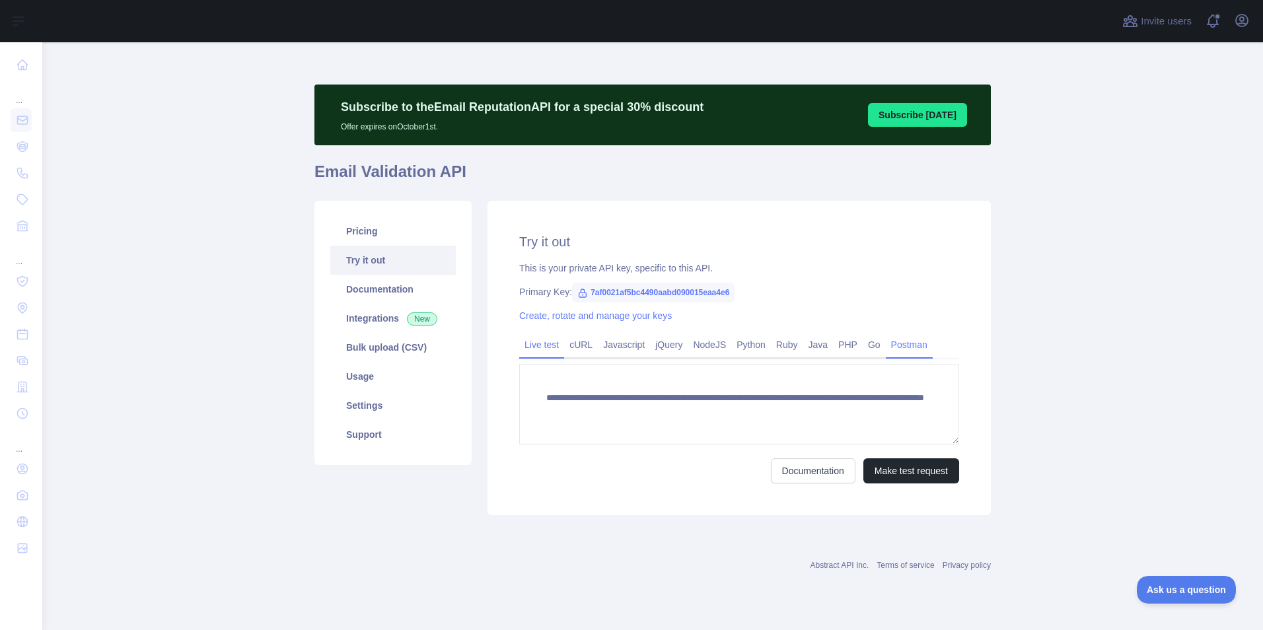
click at [896, 345] on link "Postman" at bounding box center [909, 344] width 47 height 21
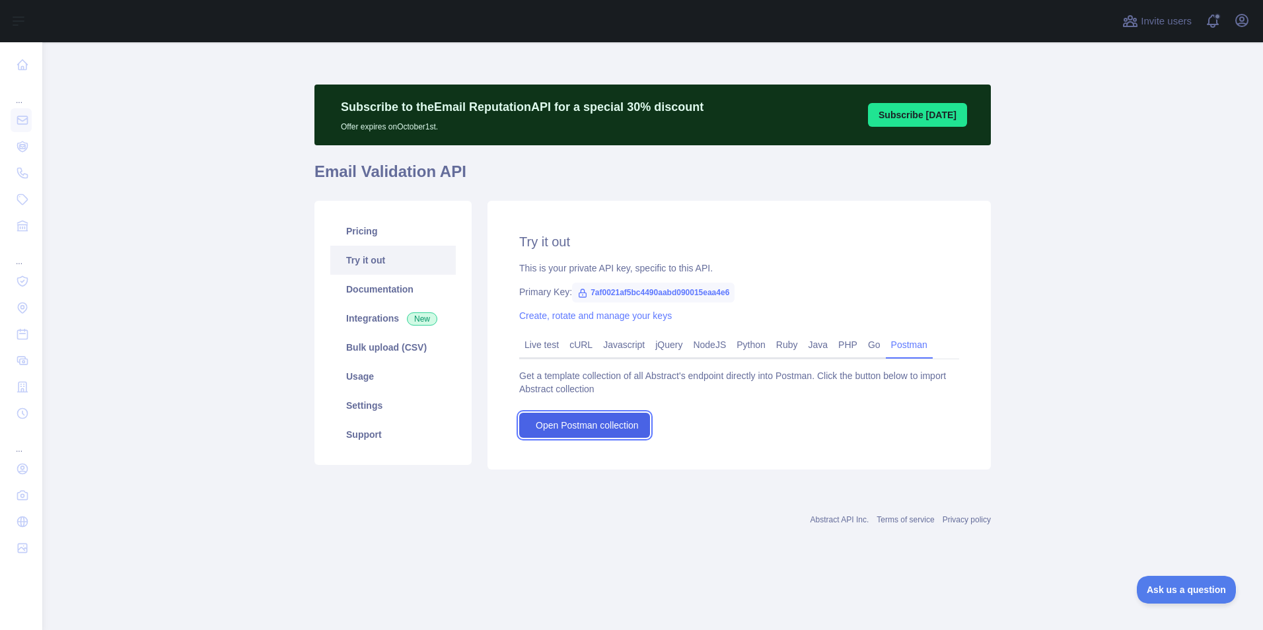
click at [614, 437] on link "Open Postman collection" at bounding box center [584, 425] width 131 height 25
